Goal: Information Seeking & Learning: Learn about a topic

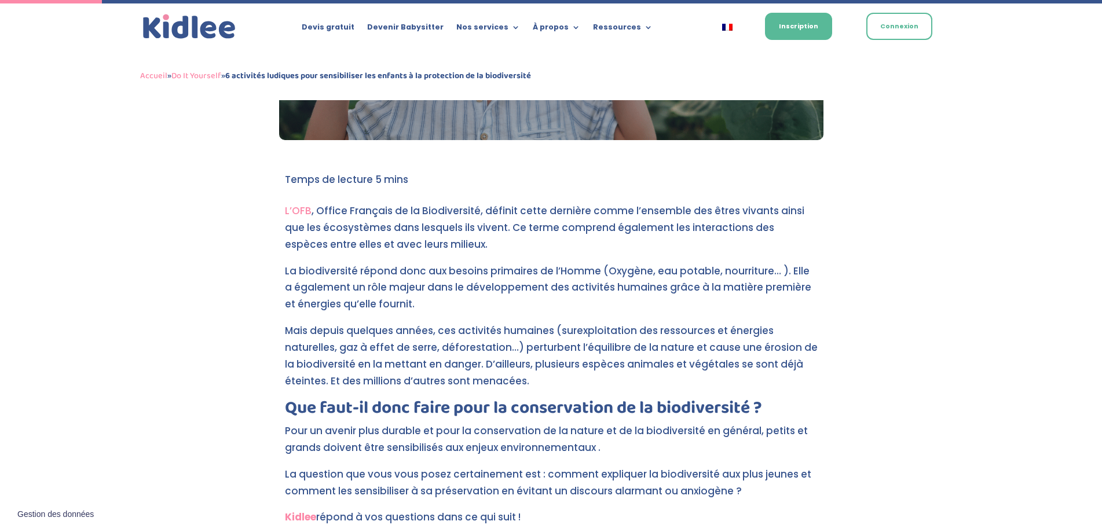
scroll to position [316, 0]
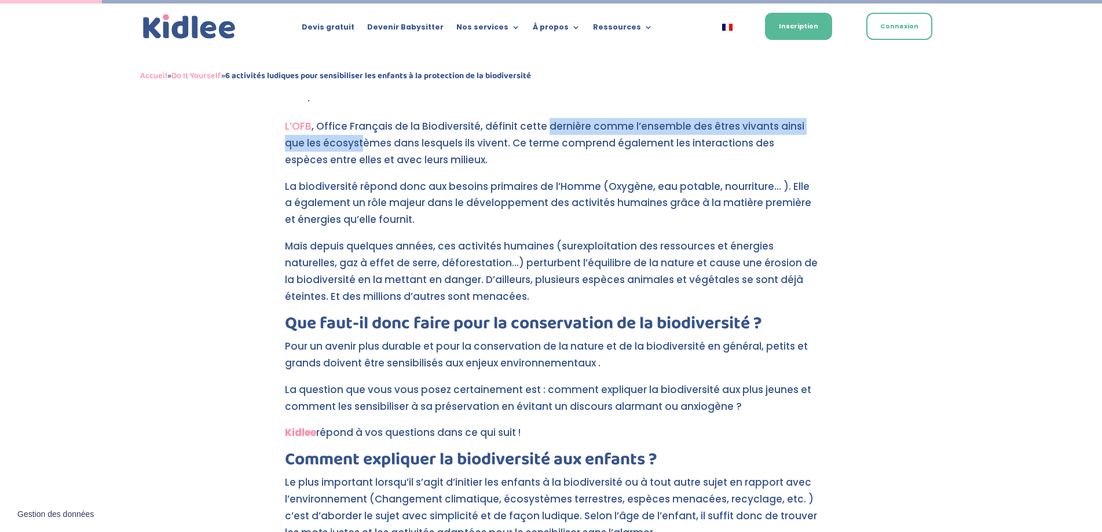
drag, startPoint x: 342, startPoint y: 139, endPoint x: 688, endPoint y: 134, distance: 346.2
click at [648, 131] on p "L’OFB , Office Français de la Biodiversité, définit cette dernière comme l’ense…" at bounding box center [551, 148] width 533 height 60
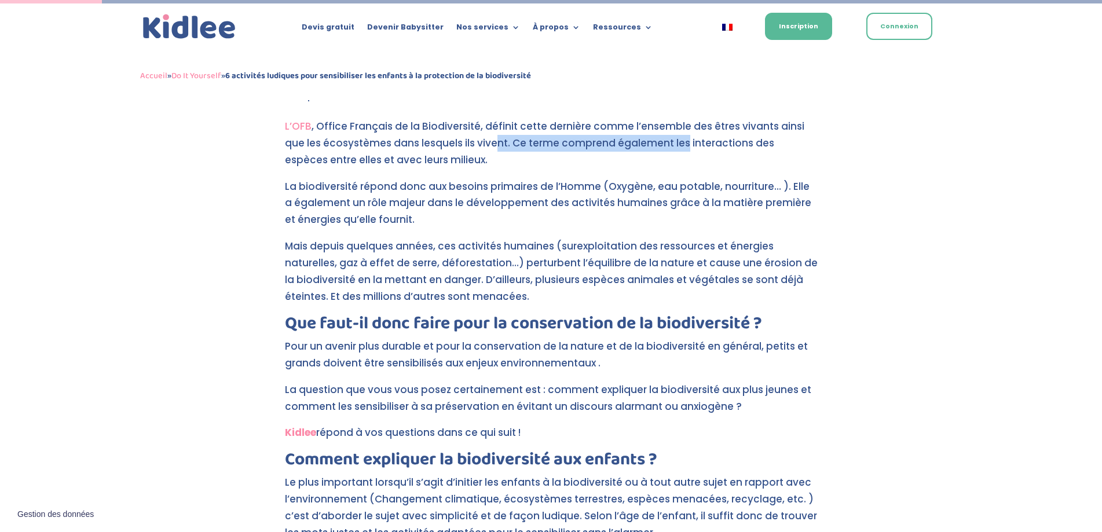
drag, startPoint x: 614, startPoint y: 138, endPoint x: 726, endPoint y: 146, distance: 112.5
click at [715, 145] on p "L’OFB , Office Français de la Biodiversité, définit cette dernière comme l’ense…" at bounding box center [551, 148] width 533 height 60
drag, startPoint x: 583, startPoint y: 126, endPoint x: 750, endPoint y: 138, distance: 167.1
click at [720, 134] on p "L’OFB , Office Français de la Biodiversité, définit cette dernière comme l’ense…" at bounding box center [551, 148] width 533 height 60
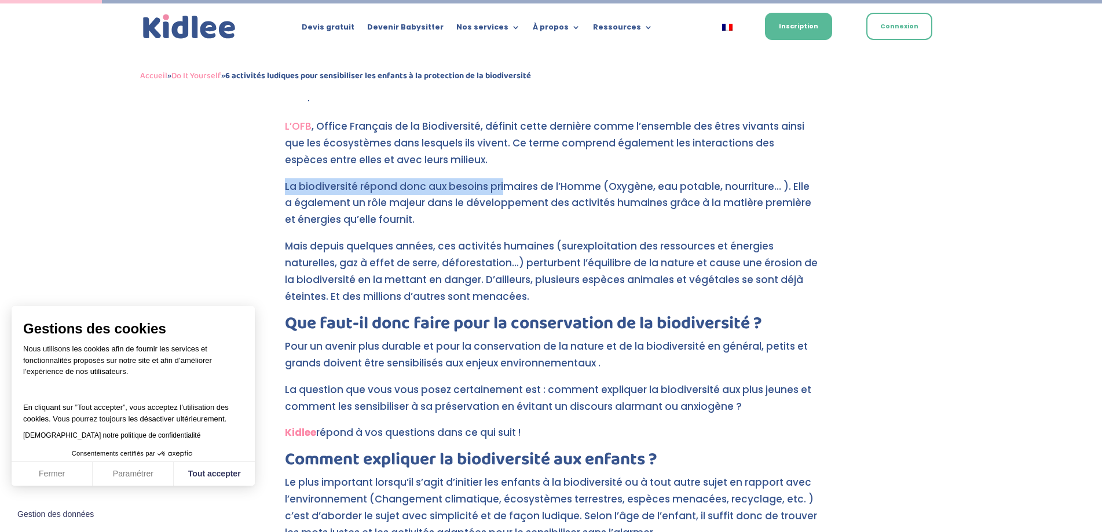
drag, startPoint x: 236, startPoint y: 179, endPoint x: 600, endPoint y: 184, distance: 364.7
click at [195, 467] on button "Tout accepter" at bounding box center [214, 474] width 81 height 24
checkbox input "true"
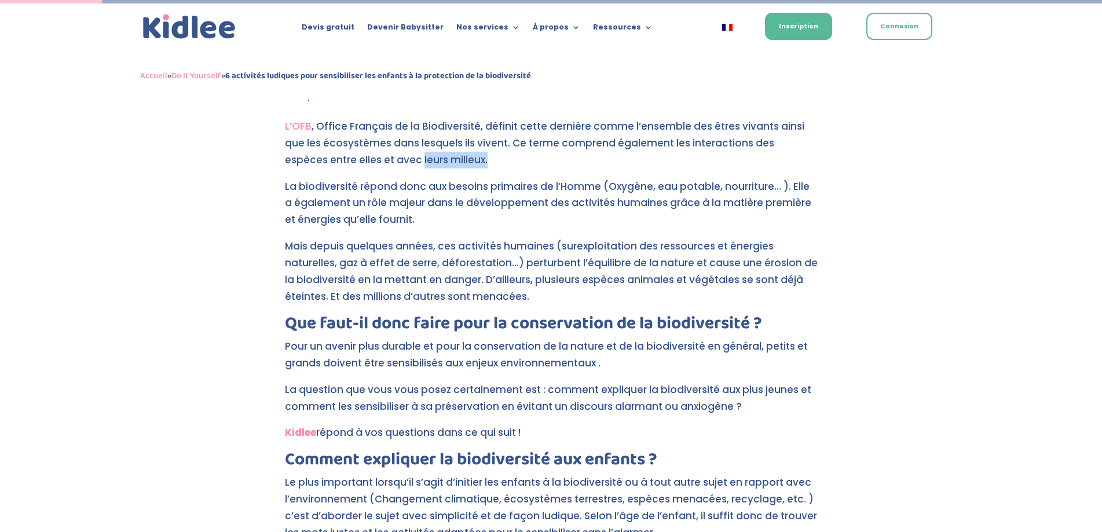
drag, startPoint x: 489, startPoint y: 171, endPoint x: 790, endPoint y: 198, distance: 301.6
drag, startPoint x: 287, startPoint y: 155, endPoint x: 507, endPoint y: 157, distance: 220.0
click at [398, 154] on p "L’OFB , Office Français de la Biodiversité, définit cette dernière comme l’ense…" at bounding box center [551, 148] width 533 height 60
drag, startPoint x: 320, startPoint y: 186, endPoint x: 627, endPoint y: 180, distance: 308.0
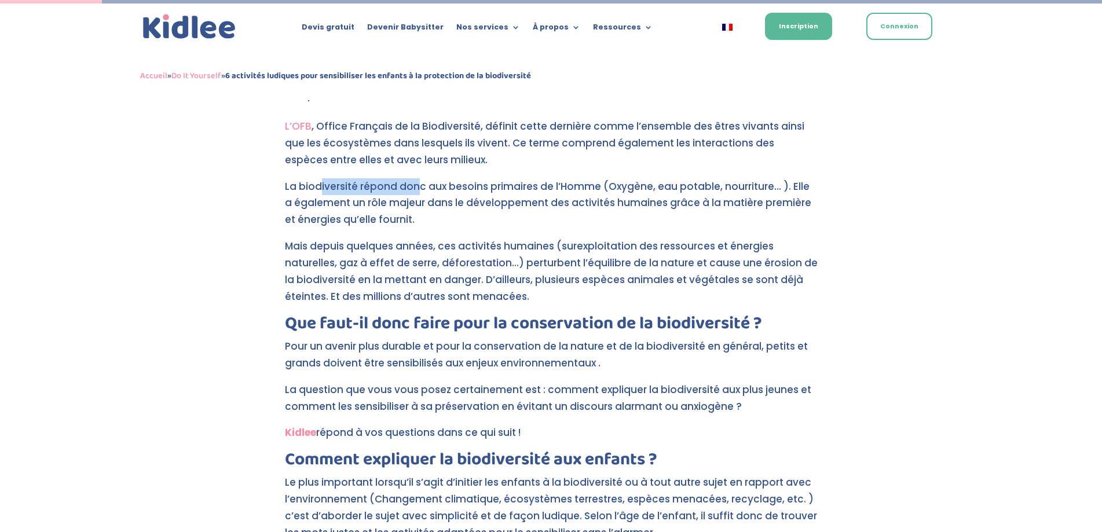
click at [594, 179] on p "La biodiversité répond donc aux besoins primaires de l’Homme (Oxygène, eau pota…" at bounding box center [551, 208] width 533 height 60
drag, startPoint x: 802, startPoint y: 190, endPoint x: 867, endPoint y: 199, distance: 65.3
drag, startPoint x: 600, startPoint y: 190, endPoint x: 778, endPoint y: 194, distance: 177.8
click at [740, 194] on p "La biodiversité répond donc aux besoins primaires de l’Homme (Oxygène, eau pota…" at bounding box center [551, 208] width 533 height 60
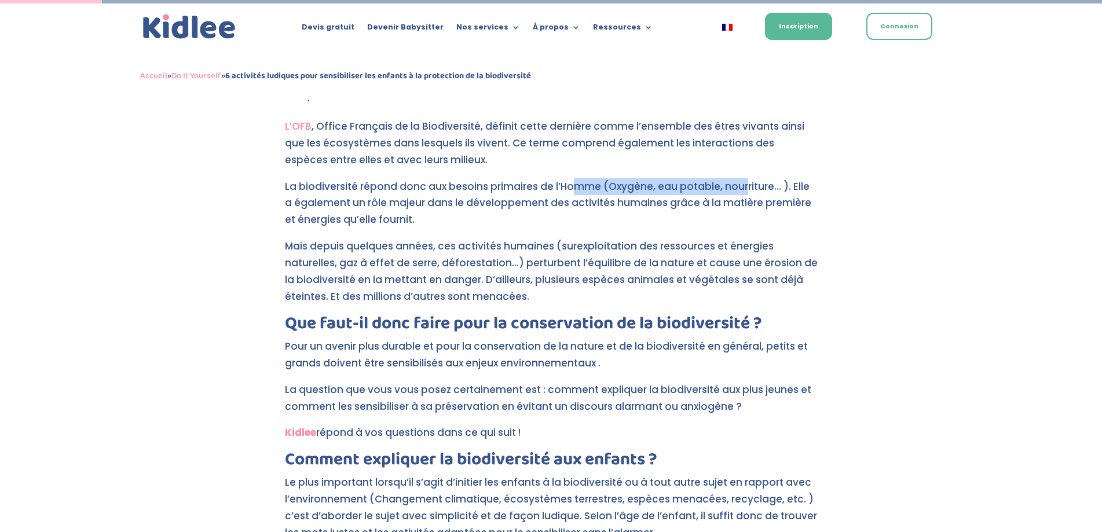
drag, startPoint x: 456, startPoint y: 220, endPoint x: 627, endPoint y: 226, distance: 171.4
click at [573, 222] on p "La biodiversité répond donc aux besoins primaires de l’Homme (Oxygène, eau pota…" at bounding box center [551, 208] width 533 height 60
drag, startPoint x: 340, startPoint y: 249, endPoint x: 494, endPoint y: 264, distance: 154.7
click at [477, 259] on p "Mais depuis quelques années, ces activités humaines (surexploitation des ressou…" at bounding box center [551, 276] width 533 height 77
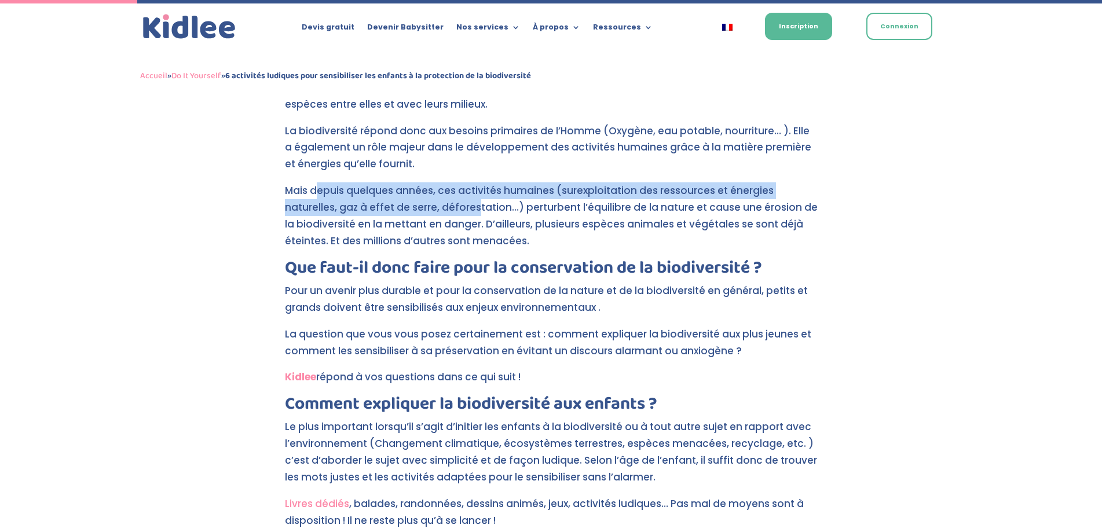
scroll to position [432, 0]
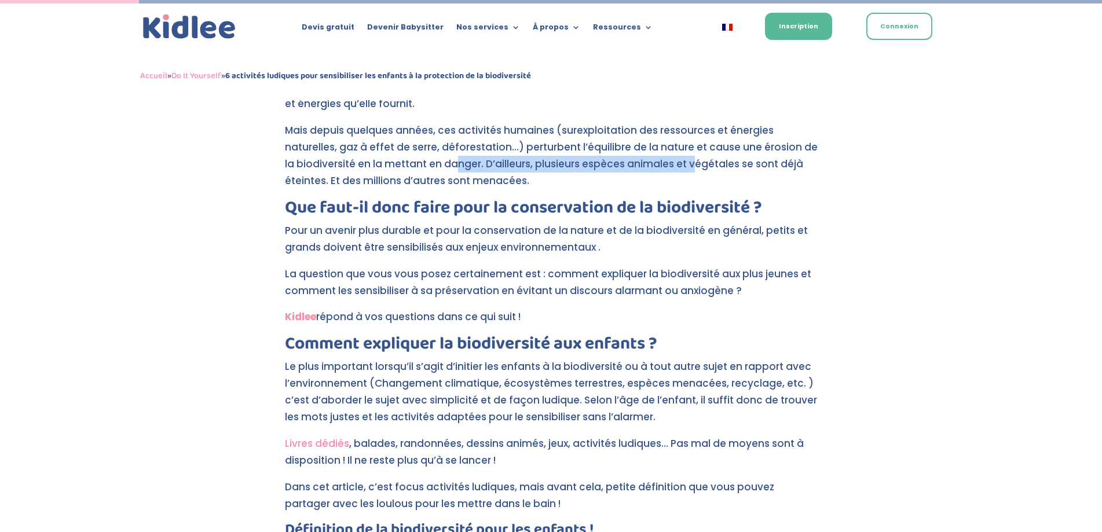
drag, startPoint x: 456, startPoint y: 158, endPoint x: 785, endPoint y: 165, distance: 330.0
click at [748, 165] on p "Mais depuis quelques années, ces activités humaines (surexploitation des ressou…" at bounding box center [551, 160] width 533 height 77
drag, startPoint x: 509, startPoint y: 146, endPoint x: 867, endPoint y: 149, distance: 358.3
click at [712, 144] on p "Mais depuis quelques années, ces activités humaines (surexploitation des ressou…" at bounding box center [551, 160] width 533 height 77
drag, startPoint x: 361, startPoint y: 173, endPoint x: 800, endPoint y: 171, distance: 439.3
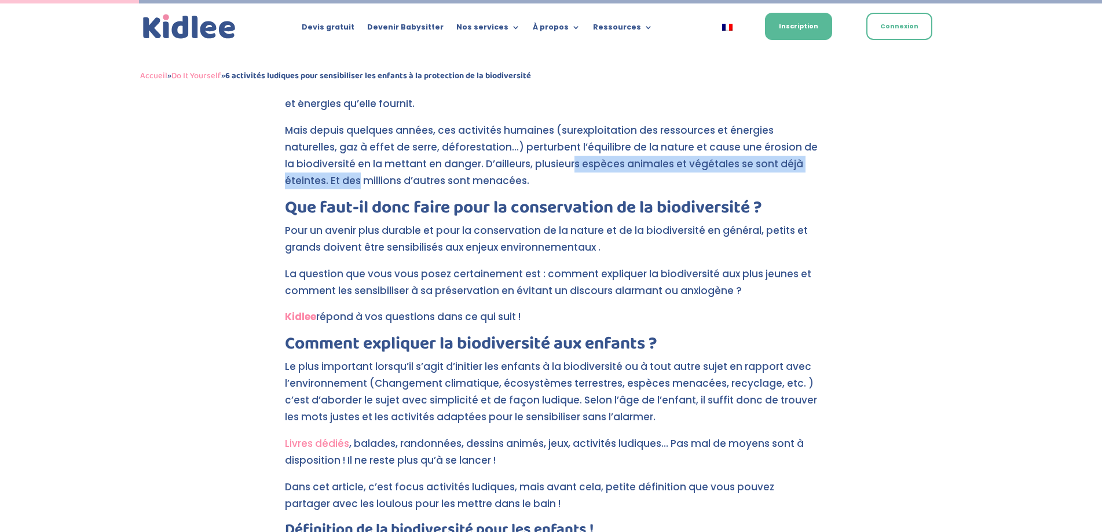
click at [760, 171] on p "Mais depuis quelques années, ces activités humaines (surexploitation des ressou…" at bounding box center [551, 160] width 533 height 77
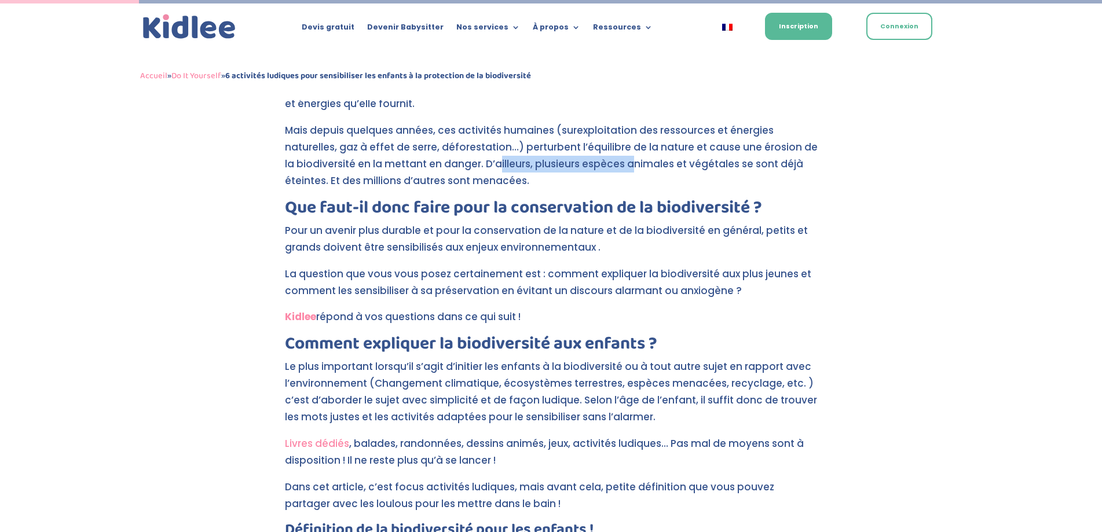
drag, startPoint x: 499, startPoint y: 169, endPoint x: 876, endPoint y: 172, distance: 377.4
click at [779, 172] on p "Mais depuis quelques années, ces activités humaines (surexploitation des ressou…" at bounding box center [551, 160] width 533 height 77
drag, startPoint x: 293, startPoint y: 184, endPoint x: 567, endPoint y: 189, distance: 273.8
click at [555, 189] on p "Mais depuis quelques années, ces activités humaines (surexploitation des ressou…" at bounding box center [551, 160] width 533 height 77
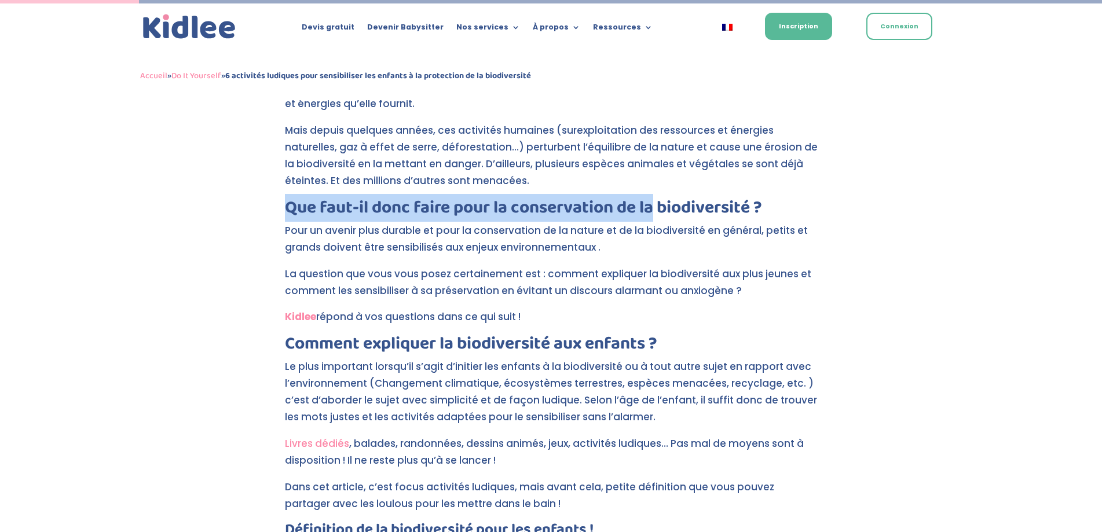
drag, startPoint x: 370, startPoint y: 213, endPoint x: 804, endPoint y: 219, distance: 434.2
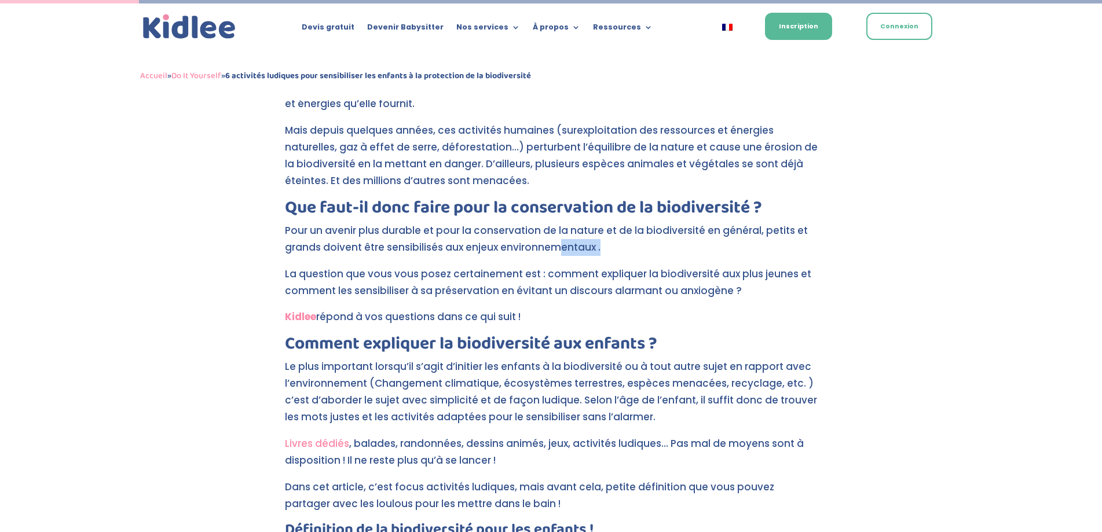
drag, startPoint x: 783, startPoint y: 243, endPoint x: 909, endPoint y: 243, distance: 126.2
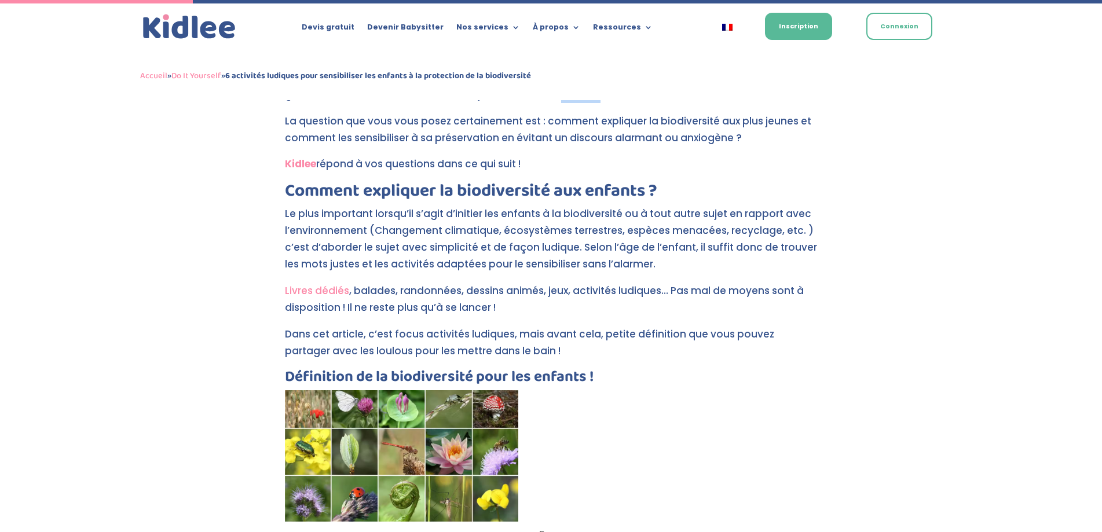
scroll to position [605, 0]
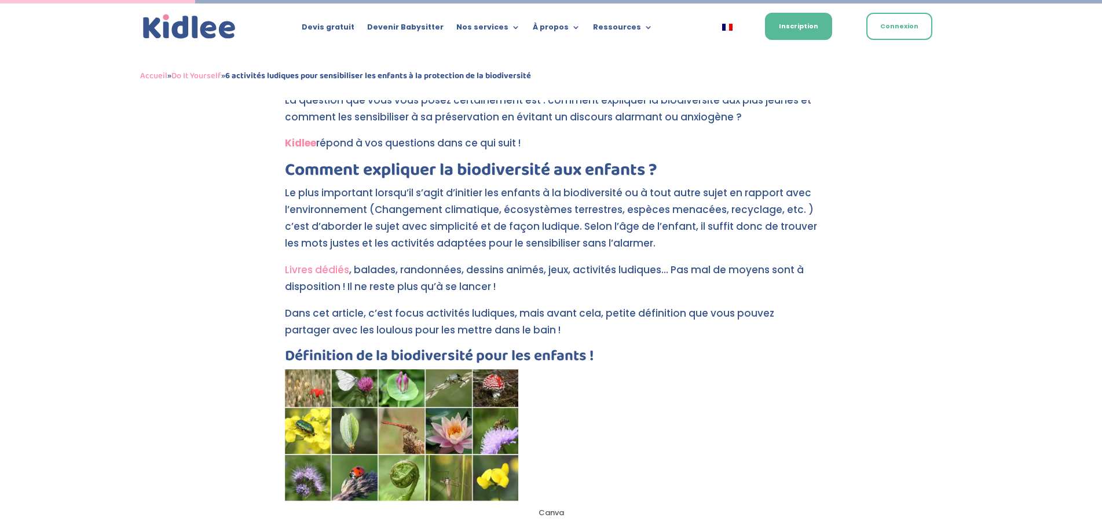
drag, startPoint x: 277, startPoint y: 269, endPoint x: 512, endPoint y: 296, distance: 236.6
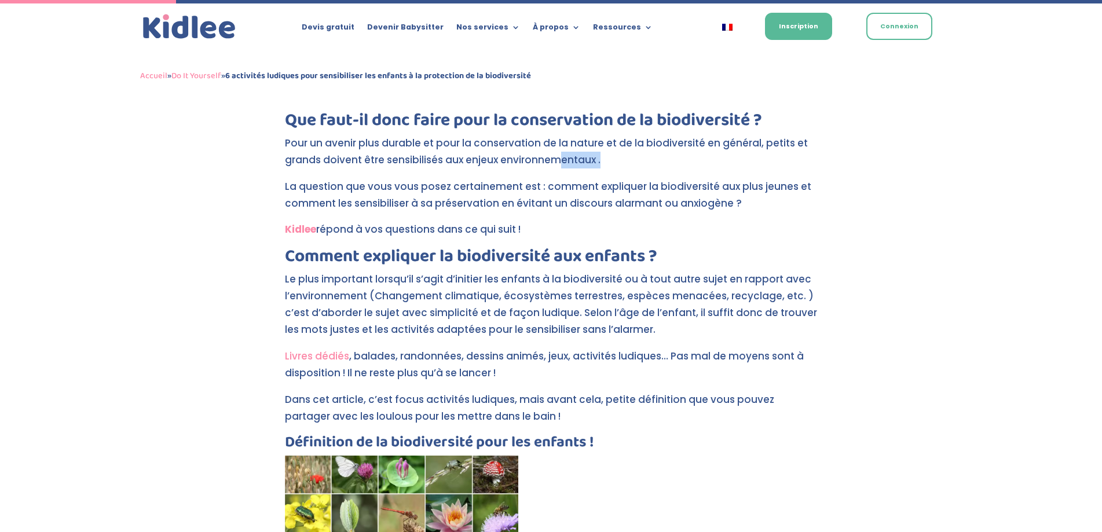
scroll to position [548, 0]
